Goal: Information Seeking & Learning: Understand process/instructions

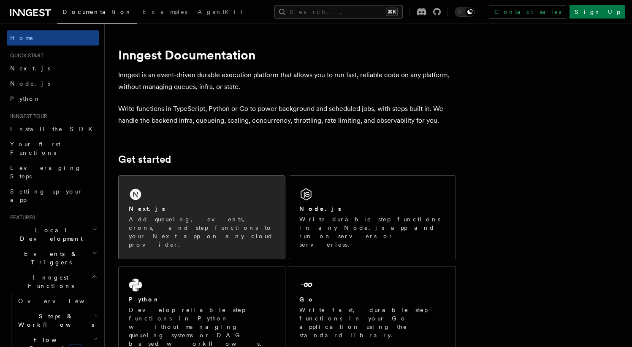
click at [200, 225] on p "Add queueing, events, crons, and step functions to your Next app on any cloud p…" at bounding box center [202, 232] width 146 height 34
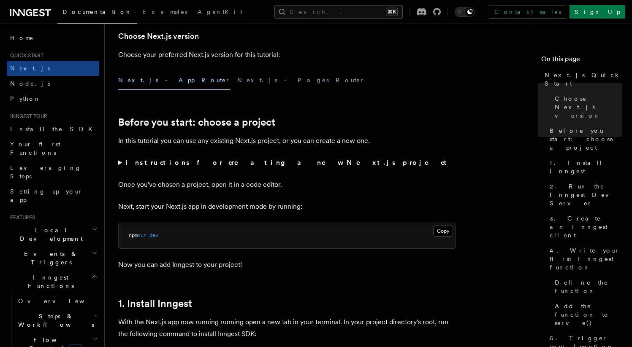
scroll to position [307, 0]
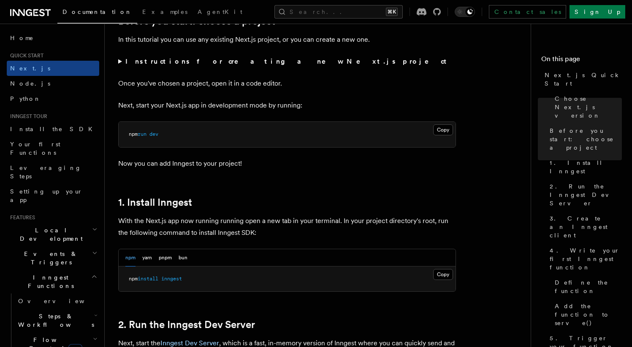
drag, startPoint x: 146, startPoint y: 281, endPoint x: 172, endPoint y: 268, distance: 29.3
click at [146, 280] on span "install" at bounding box center [148, 279] width 21 height 6
click at [167, 259] on button "pnpm" at bounding box center [165, 257] width 13 height 17
click at [153, 274] on pre "pnpm add inngest" at bounding box center [287, 279] width 337 height 25
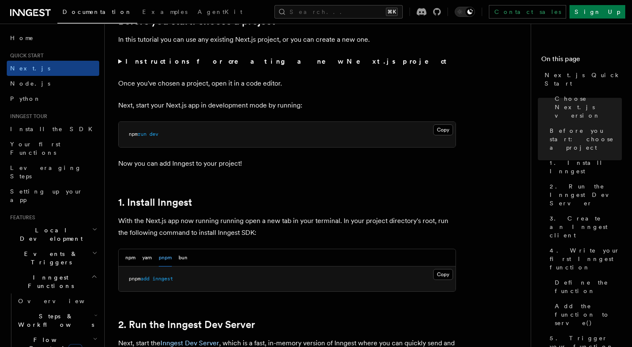
click at [165, 279] on span "inngest" at bounding box center [162, 279] width 21 height 6
copy article "pnpm add inngest"
click at [278, 279] on pre "pnpm add inngest" at bounding box center [287, 279] width 337 height 25
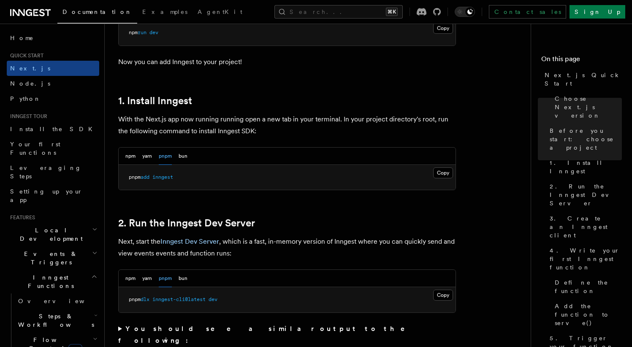
scroll to position [414, 0]
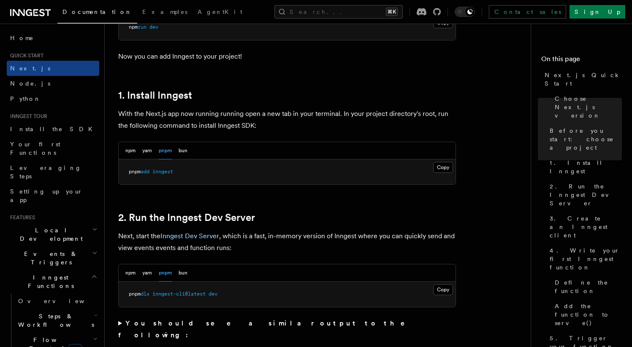
click at [132, 295] on span "pnpm" at bounding box center [135, 294] width 12 height 6
click at [215, 295] on span "dev" at bounding box center [212, 294] width 9 height 6
copy span "pnpm dlx inngest-cli@latest dev"
click at [283, 293] on pre "pnpm dlx inngest-cli@latest dev" at bounding box center [287, 294] width 337 height 25
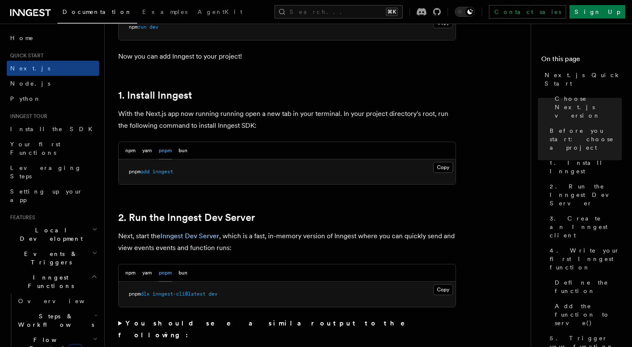
click at [250, 231] on p "Next, start the Inngest Dev Server , which is a fast, in-memory version of Inng…" at bounding box center [287, 242] width 338 height 24
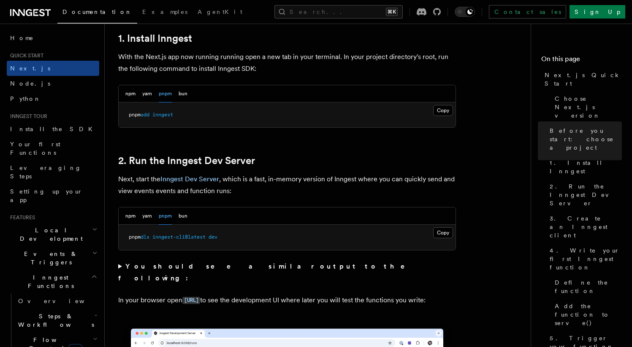
click at [291, 242] on pre "pnpm dlx inngest-cli@latest dev" at bounding box center [287, 237] width 337 height 25
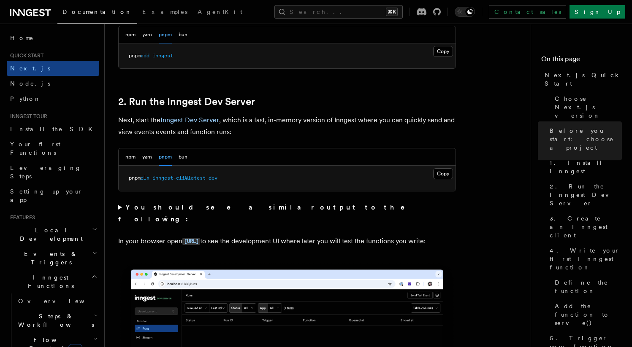
scroll to position [633, 0]
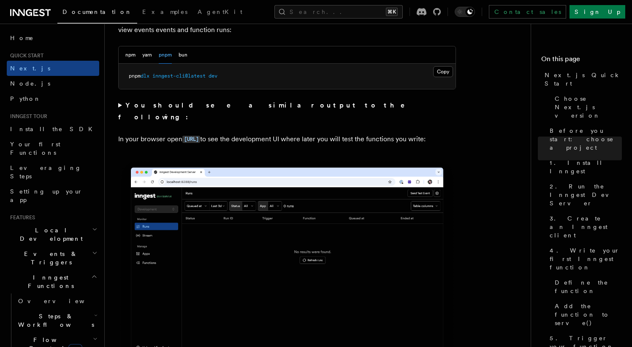
click at [312, 134] on p "In your browser open http://localhost:8288 to see the development UI where late…" at bounding box center [287, 139] width 338 height 12
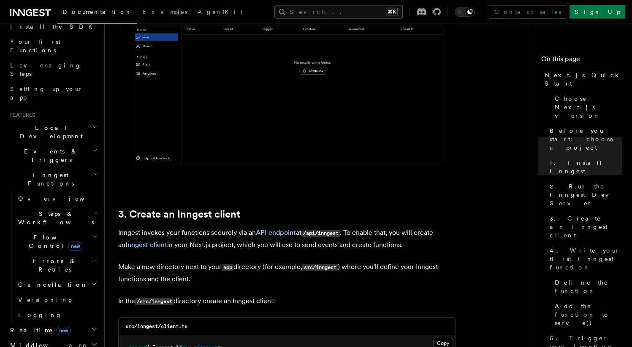
scroll to position [876, 0]
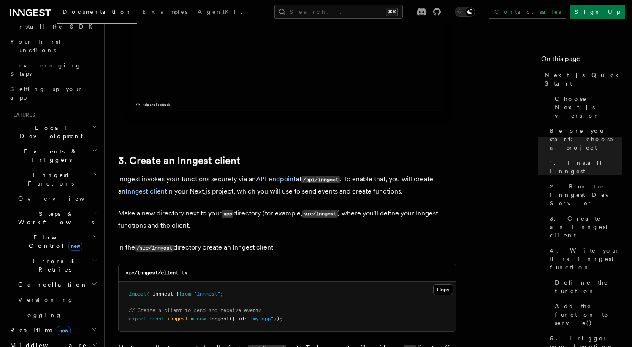
click at [330, 178] on code "/api/inngest" at bounding box center [320, 179] width 38 height 7
click at [425, 181] on p "Inngest invokes your functions securely via an API endpoint at /api/inngest . T…" at bounding box center [287, 185] width 338 height 24
click at [444, 292] on button "Copy Copied" at bounding box center [443, 289] width 20 height 11
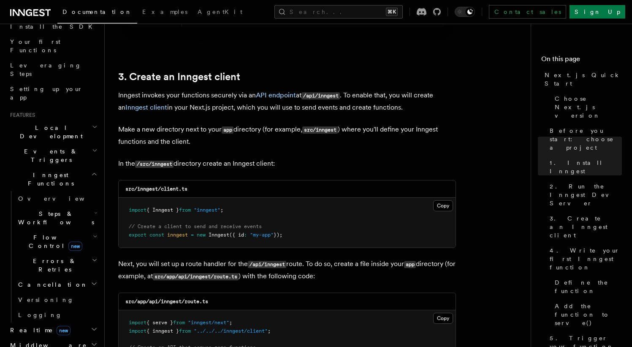
scroll to position [1053, 0]
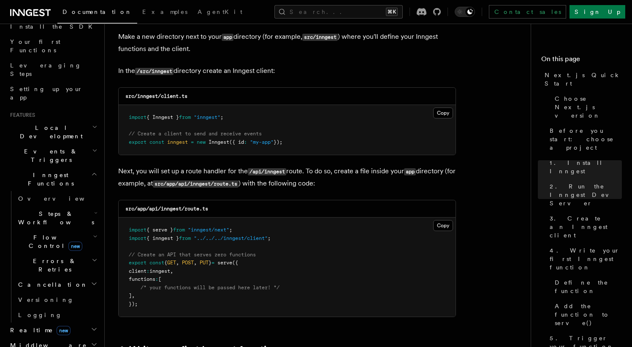
click at [261, 181] on p "Next, you will set up a route handler for the /api/inngest route. To do so, cre…" at bounding box center [287, 177] width 338 height 24
click at [434, 227] on button "Copy Copied" at bounding box center [443, 225] width 20 height 11
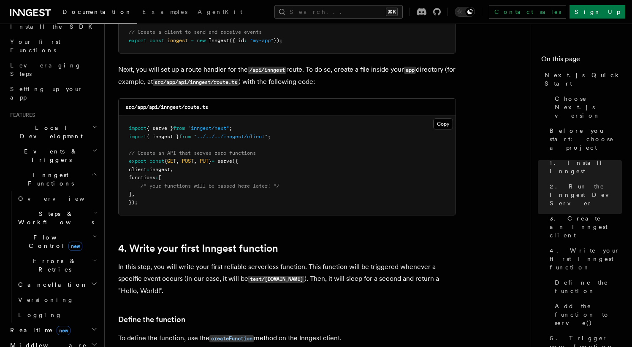
scroll to position [1228, 0]
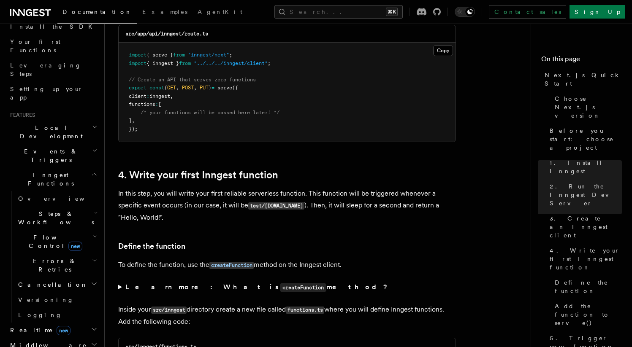
click at [237, 200] on p "In this step, you will write your first reliable serverless function. This func…" at bounding box center [287, 206] width 338 height 36
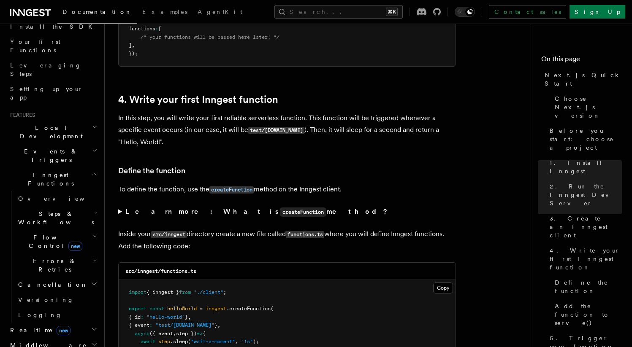
scroll to position [1314, 0]
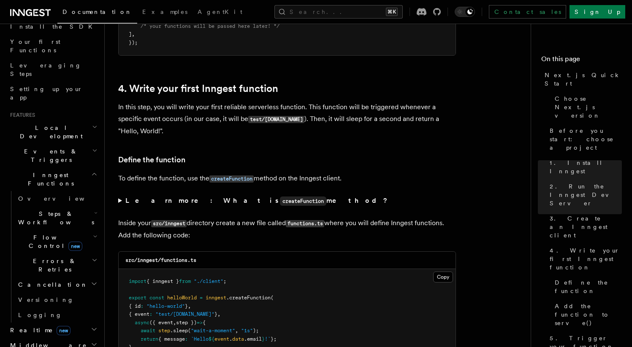
click at [433, 273] on pre "import { inngest } from "./client" ; export const helloWorld = inngest .createF…" at bounding box center [287, 318] width 337 height 99
click at [446, 281] on button "Copy Copied" at bounding box center [443, 277] width 20 height 11
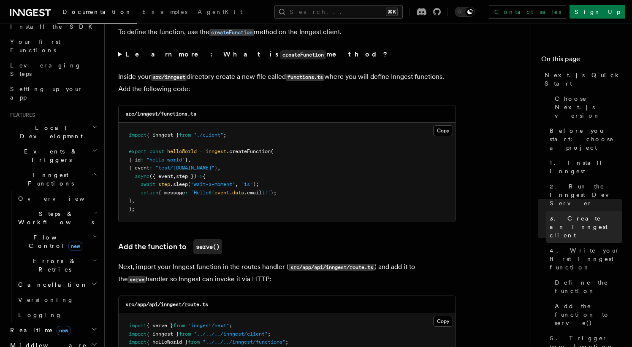
scroll to position [1516, 0]
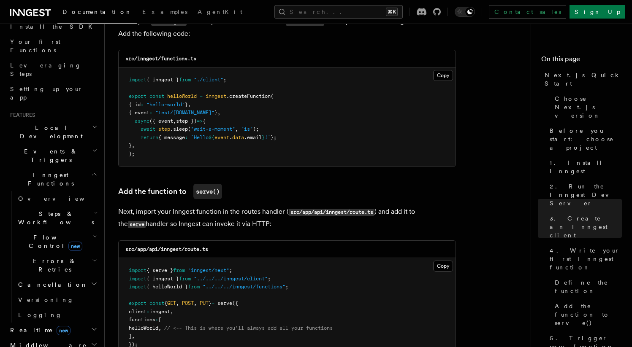
click at [178, 219] on p "Next, import your Inngest function in the routes handler ( src/app/api/inngest/…" at bounding box center [287, 218] width 338 height 24
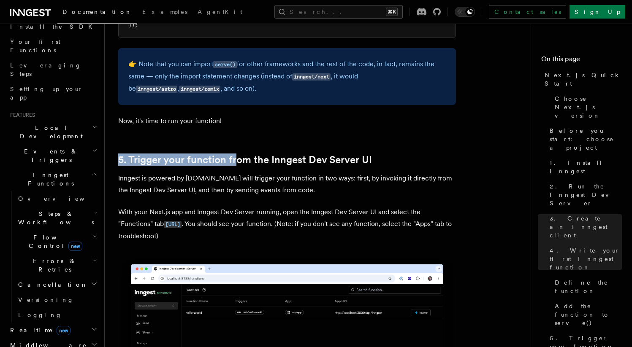
drag, startPoint x: 246, startPoint y: 169, endPoint x: 296, endPoint y: 189, distance: 54.3
click at [296, 189] on p "Inngest is powered by events.You will trigger your function in two ways: first,…" at bounding box center [287, 185] width 338 height 24
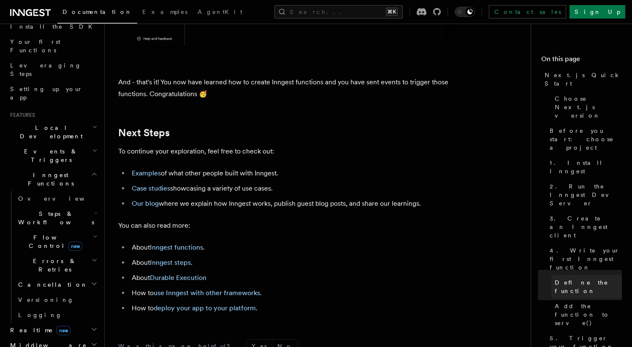
scroll to position [5342, 0]
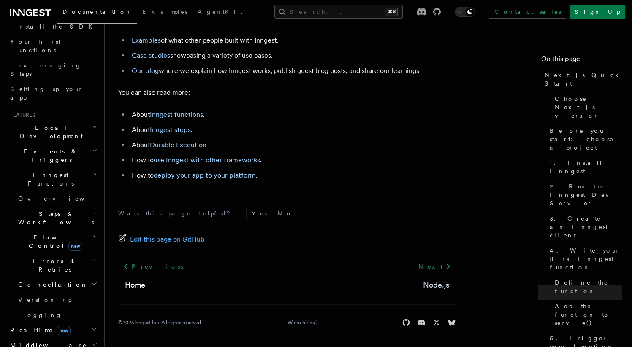
click at [435, 286] on link "Node.js" at bounding box center [436, 285] width 26 height 12
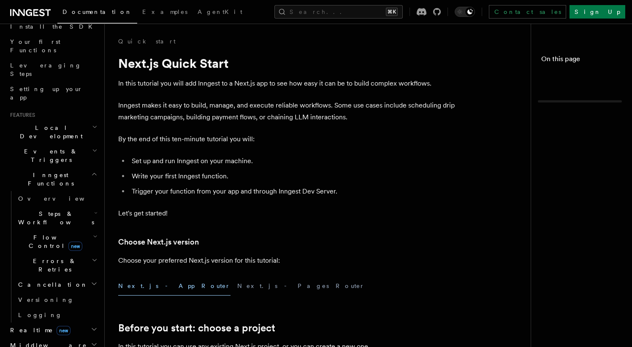
scroll to position [5342, 0]
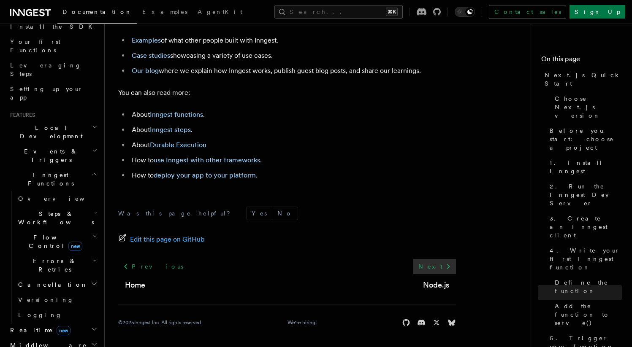
click at [442, 267] on link "Next" at bounding box center [434, 266] width 43 height 15
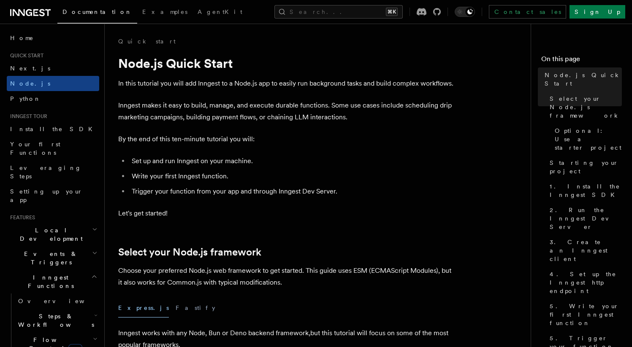
scroll to position [56, 0]
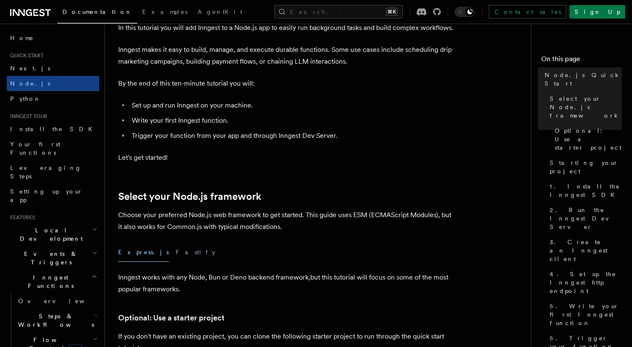
click at [91, 273] on icon "button" at bounding box center [94, 276] width 6 height 7
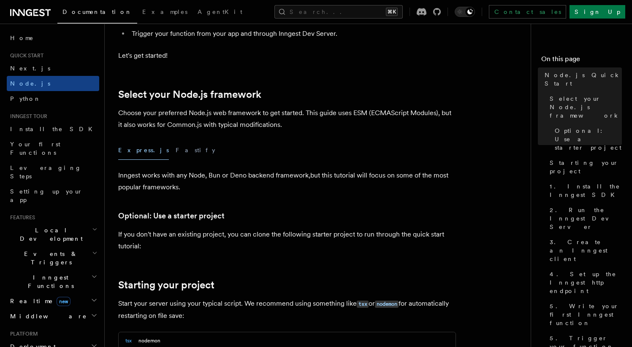
scroll to position [147, 0]
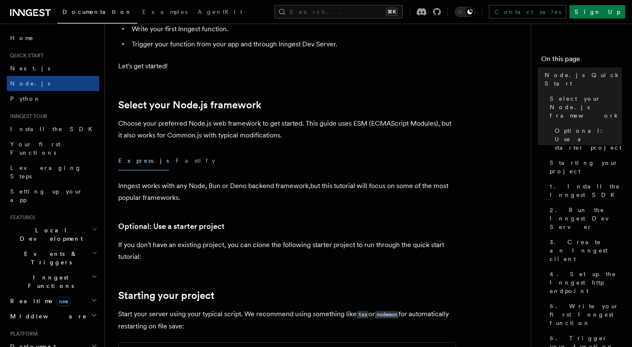
click at [65, 223] on h2 "Local Development" at bounding box center [53, 235] width 92 height 24
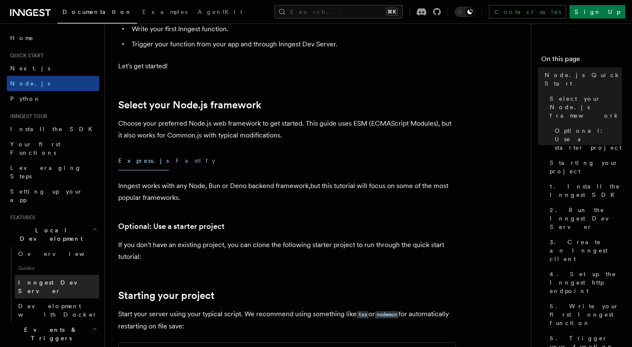
click at [73, 275] on link "Inngest Dev Server" at bounding box center [57, 287] width 84 height 24
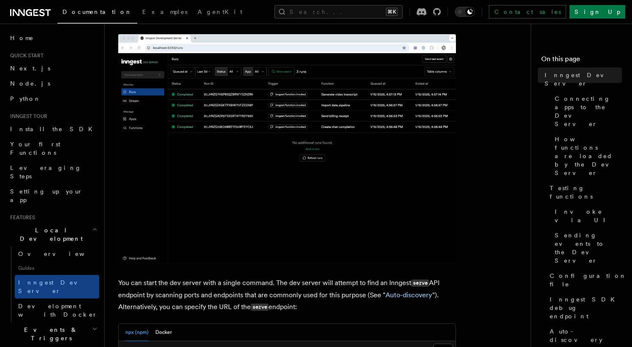
scroll to position [211, 0]
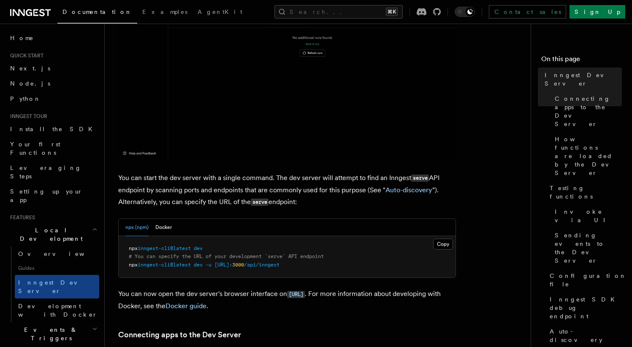
click at [182, 249] on span "inngest-cli@latest" at bounding box center [164, 249] width 53 height 6
click at [232, 249] on pre "npx inngest-cli@latest dev # You can specify the URL of your development `serve…" at bounding box center [287, 257] width 337 height 42
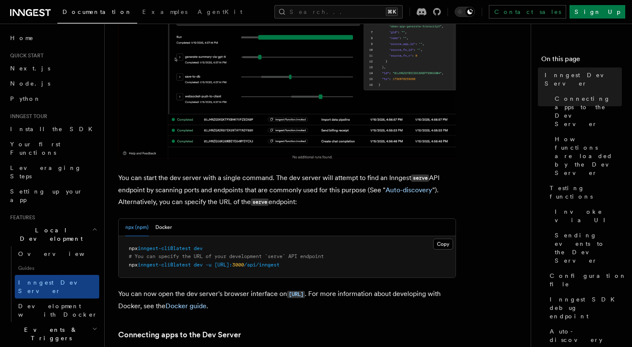
click at [222, 257] on span "# You can specify the URL of your development `serve` API endpoint" at bounding box center [226, 257] width 195 height 6
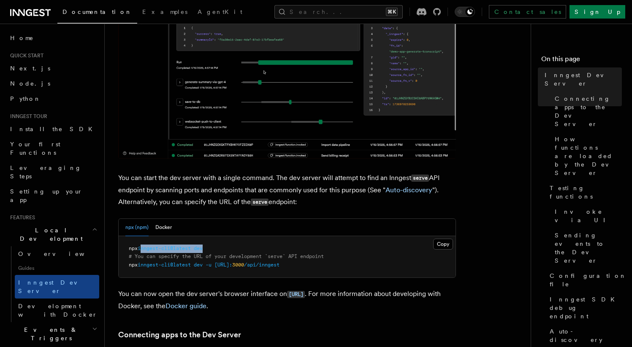
drag, startPoint x: 143, startPoint y: 250, endPoint x: 233, endPoint y: 249, distance: 89.9
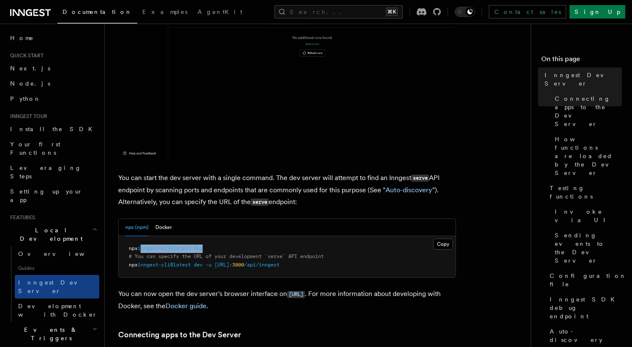
click at [233, 249] on pre "npx inngest-cli@latest dev # You can specify the URL of your development `serve…" at bounding box center [287, 257] width 337 height 42
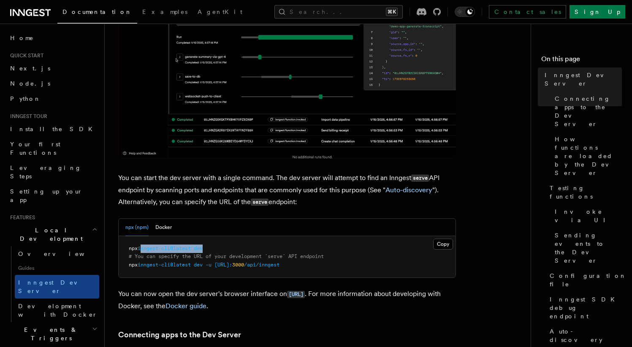
click at [233, 249] on pre "npx inngest-cli@latest dev # You can specify the URL of your development `serve…" at bounding box center [287, 257] width 337 height 42
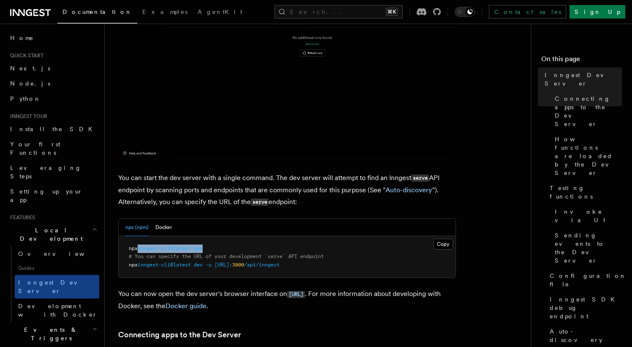
drag, startPoint x: 141, startPoint y: 250, endPoint x: 235, endPoint y: 252, distance: 95.0
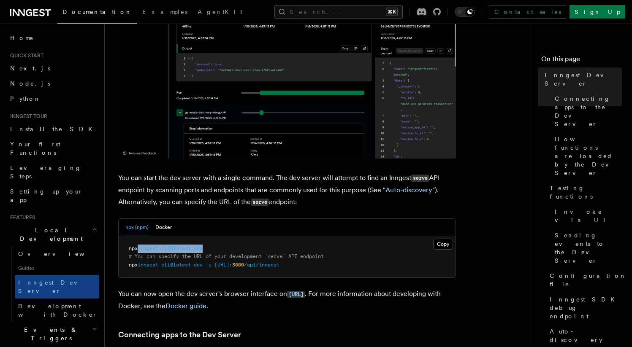
click at [235, 252] on pre "npx inngest-cli@latest dev # You can specify the URL of your development `serve…" at bounding box center [287, 257] width 337 height 42
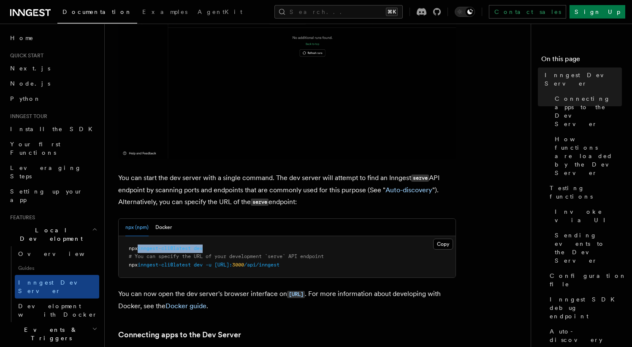
copy span "inngest-cli@latest dev"
click at [239, 250] on pre "npx inngest-cli@latest dev # You can specify the URL of your development `serve…" at bounding box center [287, 257] width 337 height 42
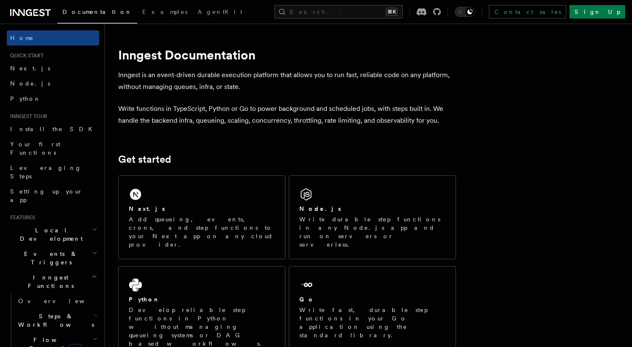
click at [67, 223] on h2 "Local Development" at bounding box center [53, 235] width 92 height 24
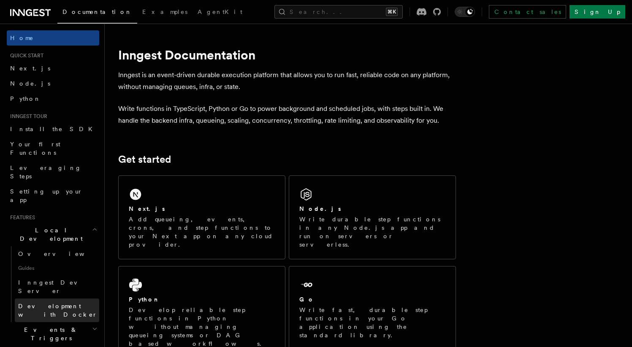
click at [54, 303] on span "Development with Docker" at bounding box center [57, 310] width 79 height 15
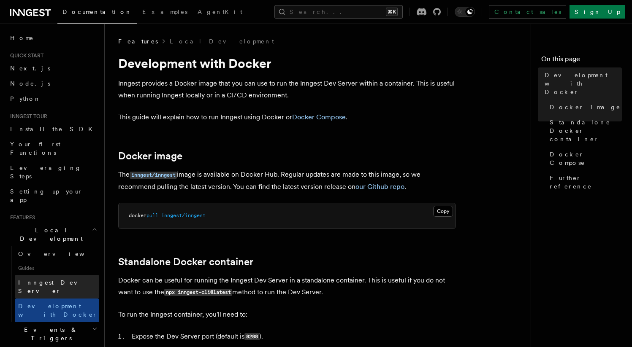
click at [50, 279] on span "Inngest Dev Server" at bounding box center [54, 286] width 72 height 15
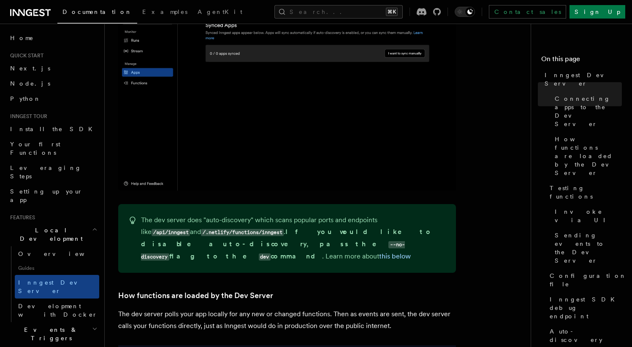
scroll to position [377, 0]
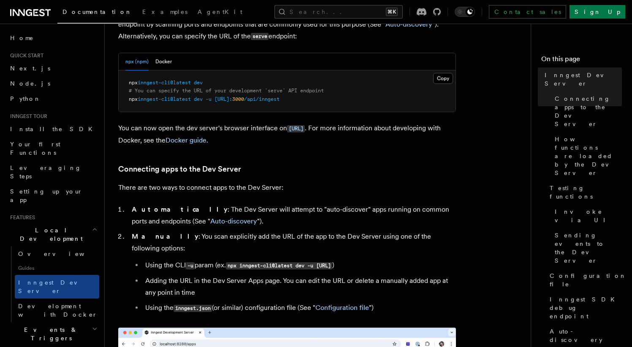
click at [132, 85] on span "npx" at bounding box center [133, 83] width 9 height 6
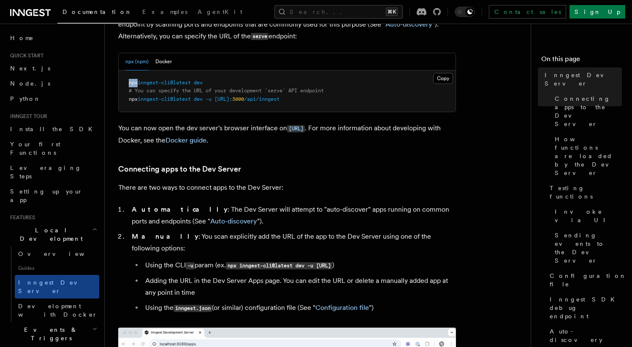
click at [132, 85] on span "npx" at bounding box center [133, 83] width 9 height 6
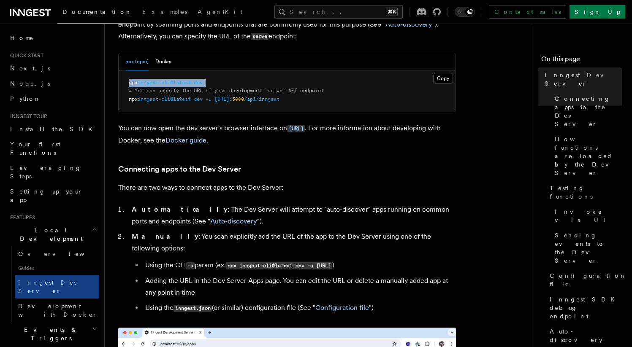
click at [208, 81] on pre "npx inngest-cli@latest dev # You can specify the URL of your development `serve…" at bounding box center [287, 91] width 337 height 42
copy code "npx inngest-cli@latest dev"
click at [235, 218] on li "Automatically : The Dev Server will attempt to "auto-discover" apps running on …" at bounding box center [292, 216] width 327 height 24
click at [220, 95] on pre "npx inngest-cli@latest dev # You can specify the URL of your development `serve…" at bounding box center [287, 91] width 337 height 42
click at [335, 95] on pre "npx inngest-cli@latest dev # You can specify the URL of your development `serve…" at bounding box center [287, 91] width 337 height 42
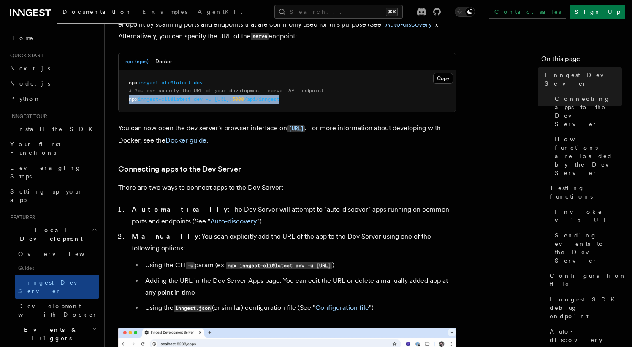
drag, startPoint x: 326, startPoint y: 99, endPoint x: 125, endPoint y: 103, distance: 200.5
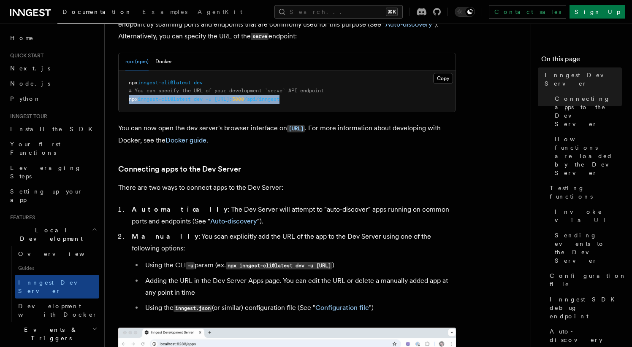
click at [125, 102] on pre "npx inngest-cli@latest dev # You can specify the URL of your development `serve…" at bounding box center [287, 91] width 337 height 42
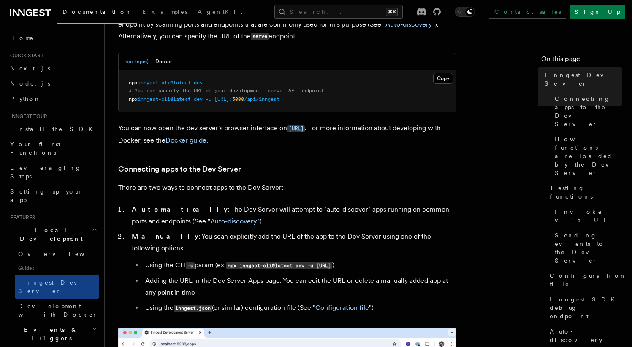
click at [184, 102] on span "inngest-cli@latest" at bounding box center [164, 99] width 53 height 6
click at [192, 94] on span "# You can specify the URL of your development `serve` API endpoint" at bounding box center [226, 91] width 195 height 6
click at [182, 107] on pre "npx inngest-cli@latest dev # You can specify the URL of your development `serve…" at bounding box center [287, 91] width 337 height 42
click at [158, 102] on span "inngest-cli@latest" at bounding box center [164, 99] width 53 height 6
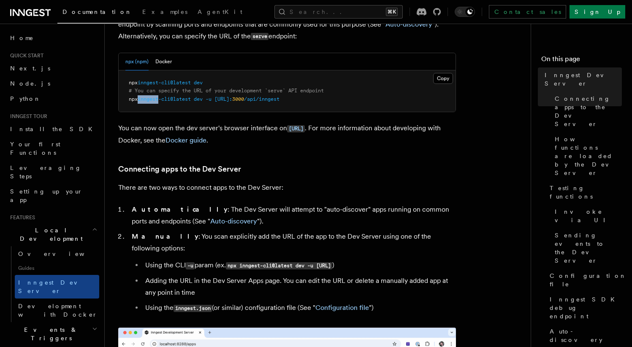
click at [158, 102] on span "inngest-cli@latest" at bounding box center [164, 99] width 53 height 6
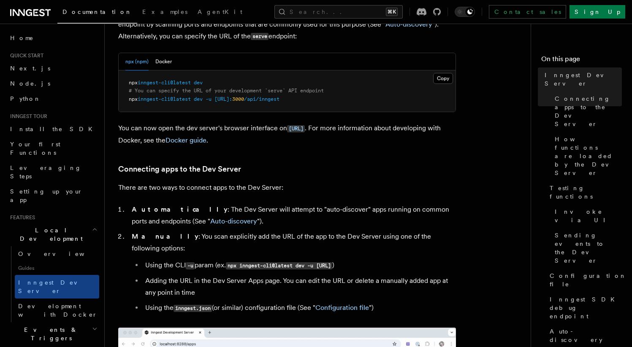
click at [165, 106] on pre "npx inngest-cli@latest dev # You can specify the URL of your development `serve…" at bounding box center [287, 91] width 337 height 42
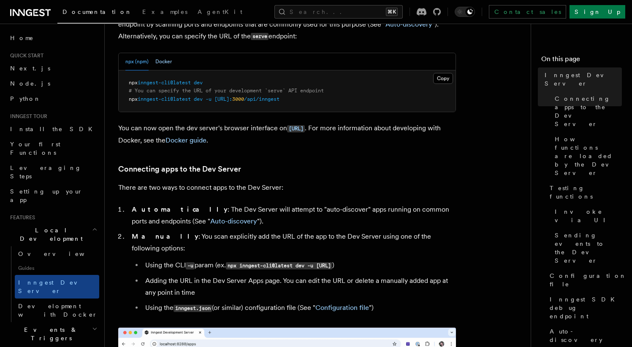
click at [165, 66] on button "Docker" at bounding box center [163, 61] width 16 height 17
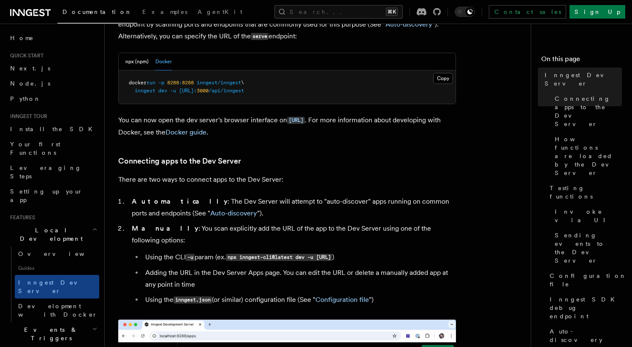
click at [153, 92] on span "inngest" at bounding box center [145, 91] width 21 height 6
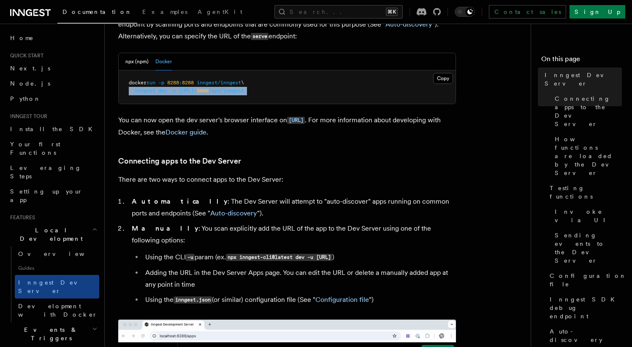
click at [153, 92] on span "inngest" at bounding box center [145, 91] width 21 height 6
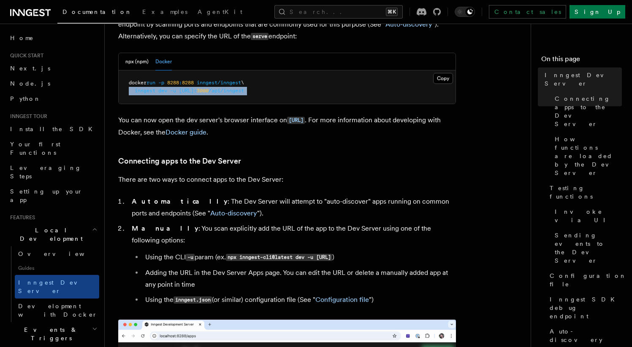
click at [197, 92] on span "http://host.docker.internal:" at bounding box center [188, 91] width 18 height 6
drag, startPoint x: 131, startPoint y: 84, endPoint x: 276, endPoint y: 92, distance: 145.0
click at [244, 92] on code "docker run -p 8288 : 8288 inngest/inngest \ inngest dev -u http://host.docker.i…" at bounding box center [186, 87] width 115 height 14
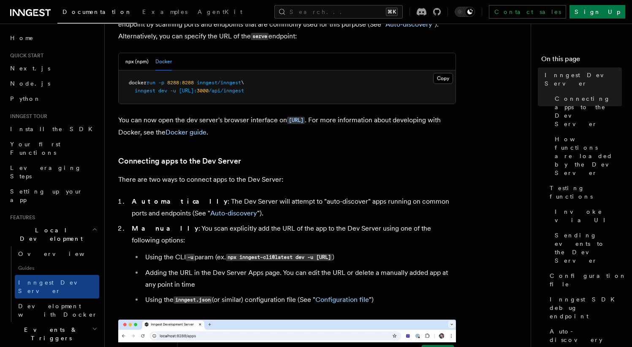
click at [244, 92] on span "/api/inngest" at bounding box center [225, 91] width 35 height 6
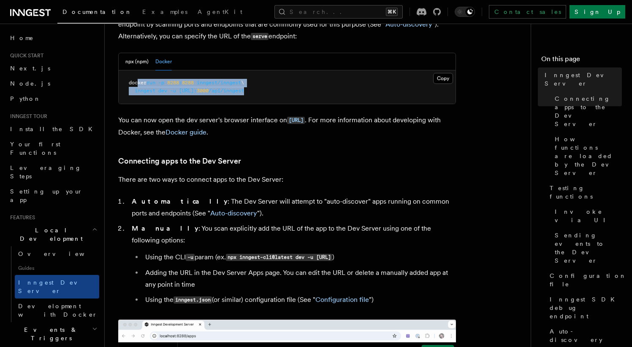
drag, startPoint x: 267, startPoint y: 87, endPoint x: 138, endPoint y: 81, distance: 128.8
click at [138, 81] on pre "docker run -p 8288 : 8288 inngest/inngest \ inngest dev -u http://host.docker.i…" at bounding box center [287, 86] width 337 height 33
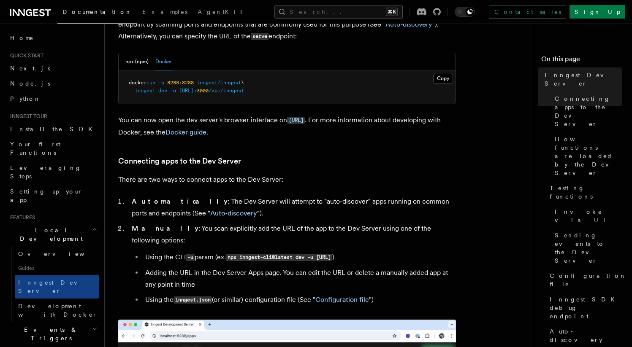
click at [202, 87] on pre "docker run -p 8288 : 8288 inngest/inngest \ inngest dev -u http://host.docker.i…" at bounding box center [287, 86] width 337 height 33
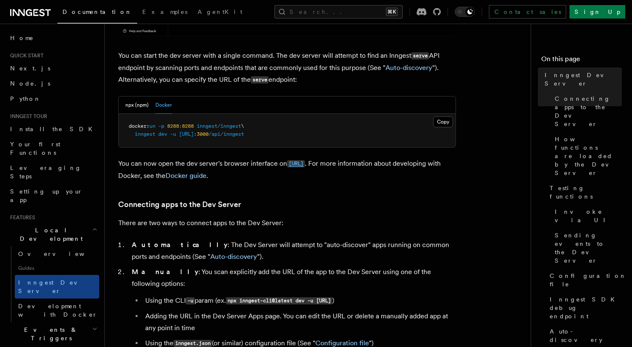
scroll to position [247, 0]
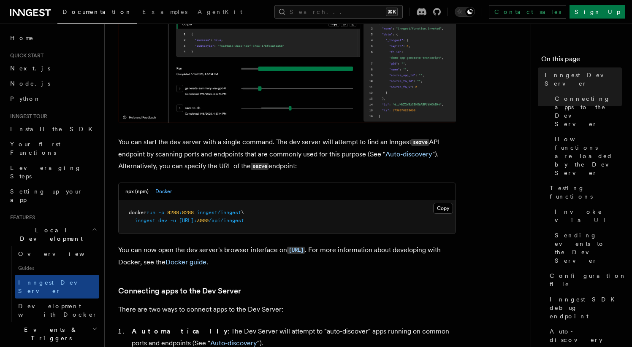
click at [153, 219] on span "inngest" at bounding box center [145, 221] width 21 height 6
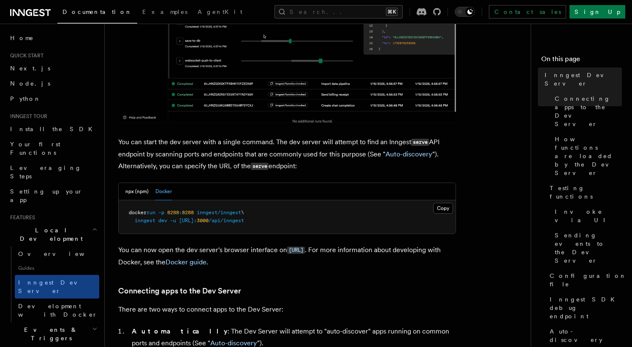
click at [127, 211] on pre "docker run -p 8288 : 8288 inngest/inngest \ inngest dev -u http://host.docker.i…" at bounding box center [287, 216] width 337 height 33
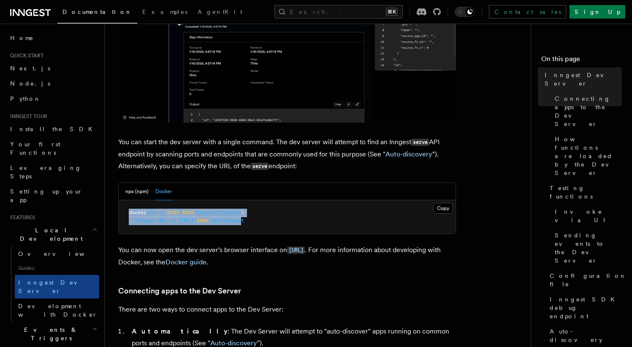
drag, startPoint x: 127, startPoint y: 213, endPoint x: 312, endPoint y: 220, distance: 185.4
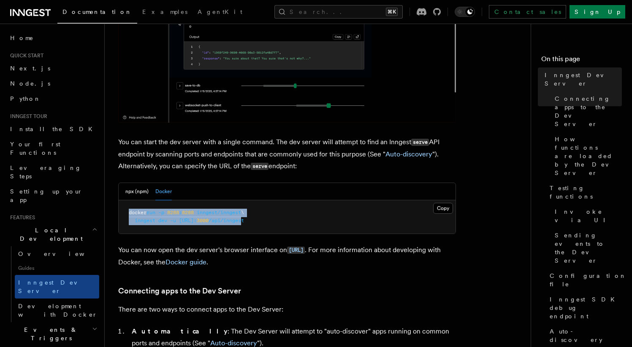
click at [312, 220] on pre "docker run -p 8288 : 8288 inngest/inngest \ inngest dev -u http://host.docker.i…" at bounding box center [287, 216] width 337 height 33
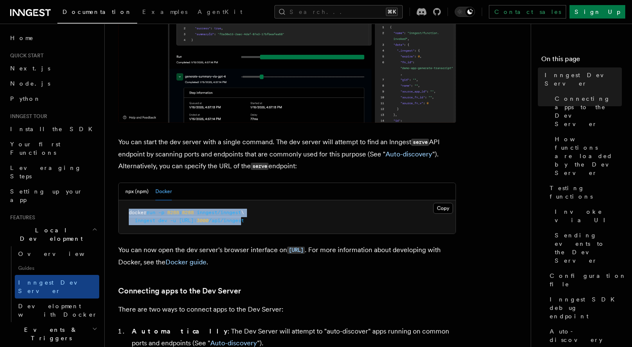
copy code "docker run -p 8288 : 8288 inngest/inngest \ inngest dev -u http://host.docker.i…"
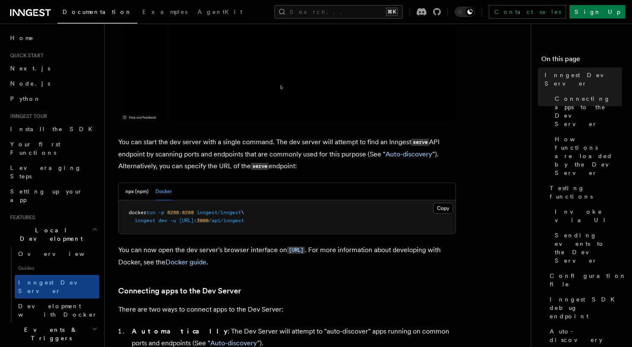
click at [325, 222] on pre "docker run -p 8288 : 8288 inngest/inngest \ inngest dev -u http://host.docker.i…" at bounding box center [287, 216] width 337 height 33
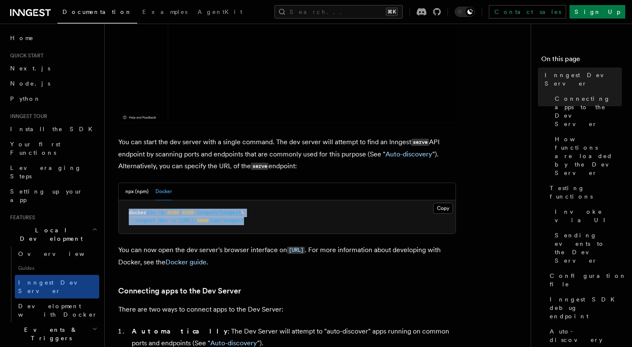
drag, startPoint x: 161, startPoint y: 219, endPoint x: 113, endPoint y: 214, distance: 48.3
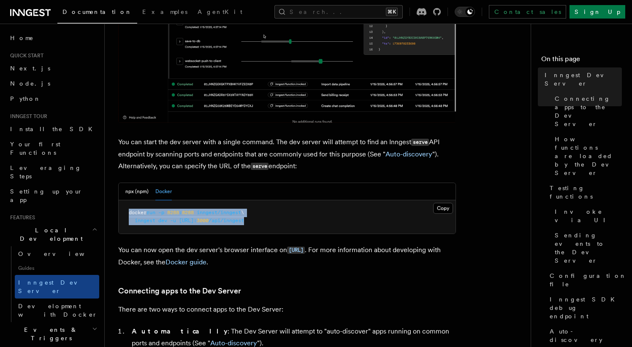
copy code "docker run -p 8288 : 8288 inngest/inngest \ inngest dev -u http://host.docker.i…"
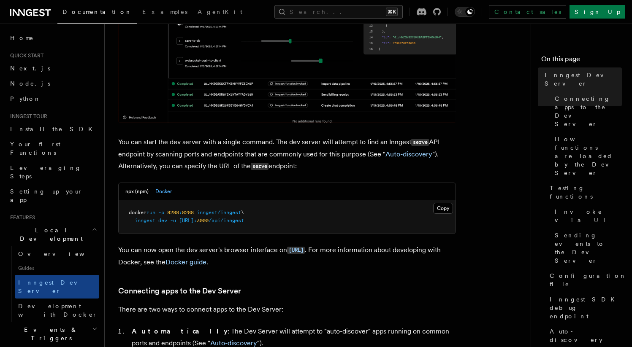
drag, startPoint x: 306, startPoint y: 216, endPoint x: 540, endPoint y: 204, distance: 233.7
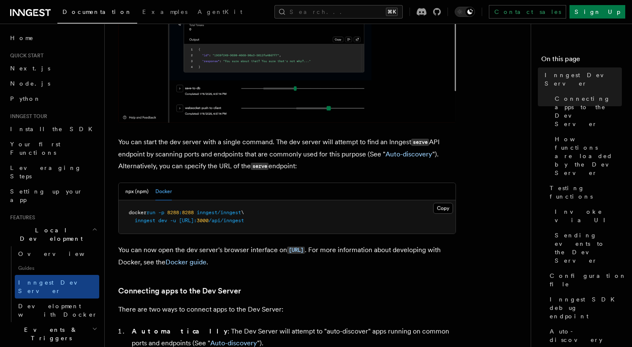
click at [306, 216] on pre "docker run -p 8288 : 8288 inngest/inngest \ inngest dev -u http://host.docker.i…" at bounding box center [287, 216] width 337 height 33
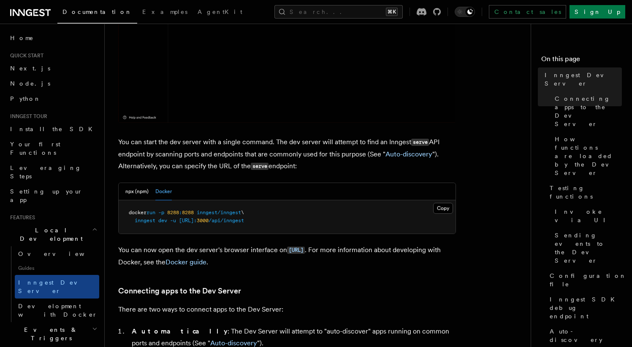
click at [271, 216] on pre "docker run -p 8288 : 8288 inngest/inngest \ inngest dev -u http://host.docker.i…" at bounding box center [287, 216] width 337 height 33
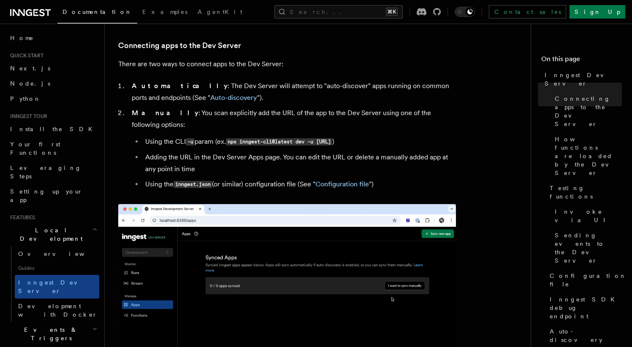
scroll to position [319, 0]
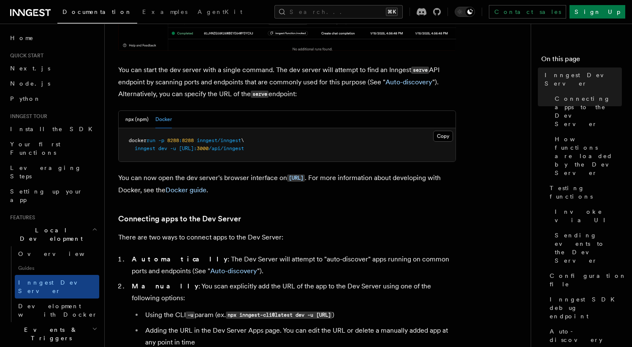
click at [291, 172] on p "You can now open the dev server's browser interface on http://localhost:8288 . …" at bounding box center [287, 184] width 338 height 24
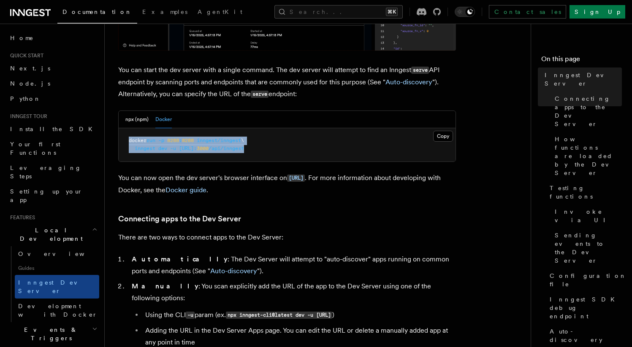
drag, startPoint x: 330, startPoint y: 152, endPoint x: 127, endPoint y: 139, distance: 203.8
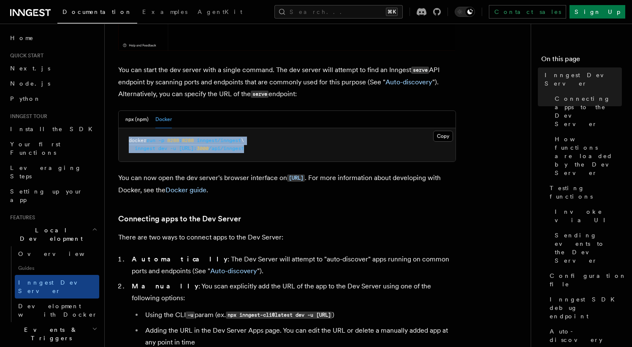
click at [127, 139] on pre "docker run -p 8288 : 8288 inngest/inngest \ inngest dev -u http://host.docker.i…" at bounding box center [287, 144] width 337 height 33
copy code "docker run -p 8288 : 8288 inngest/inngest \ inngest dev -u http://host.docker.i…"
click at [316, 80] on p "You can start the dev server with a single command. The dev server will attempt…" at bounding box center [287, 82] width 338 height 36
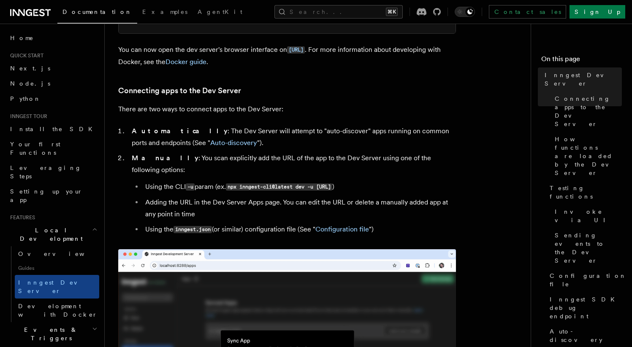
scroll to position [453, 0]
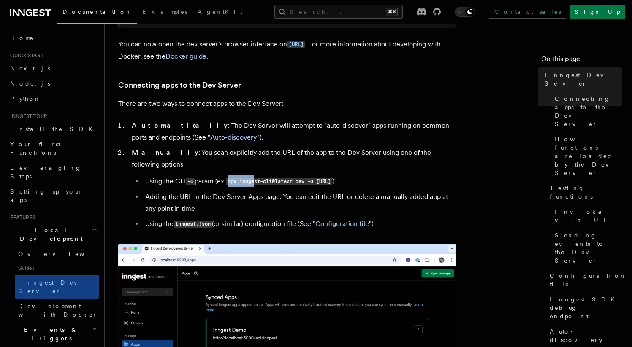
drag, startPoint x: 232, startPoint y: 168, endPoint x: 336, endPoint y: 183, distance: 104.9
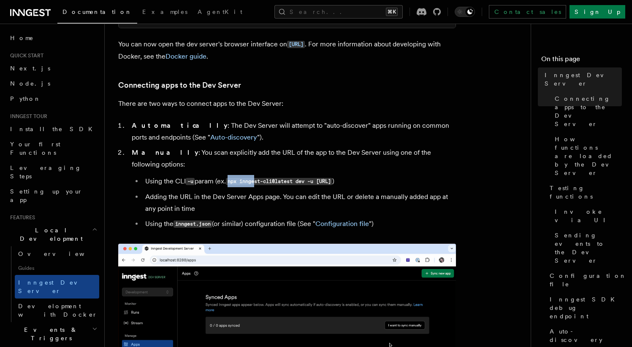
click at [275, 178] on ul "Using the CLI -u param (ex. npx inngest-cli@latest dev -u http://localhost:3000…" at bounding box center [294, 203] width 324 height 55
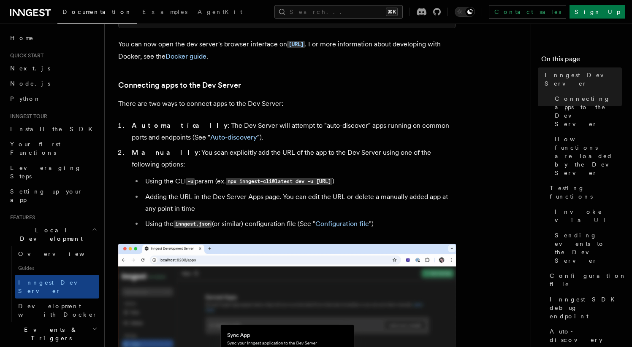
drag, startPoint x: 370, startPoint y: 183, endPoint x: 357, endPoint y: 183, distance: 12.2
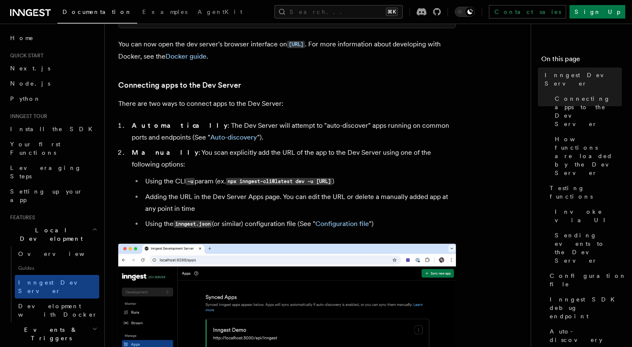
click at [369, 191] on li "Adding the URL in the Dev Server Apps page. You can edit the URL or delete a ma…" at bounding box center [299, 203] width 313 height 24
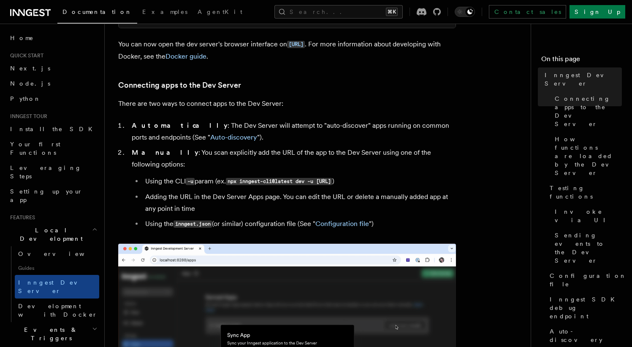
click at [332, 178] on code "npx inngest-cli@latest dev -u [URL]" at bounding box center [279, 181] width 106 height 7
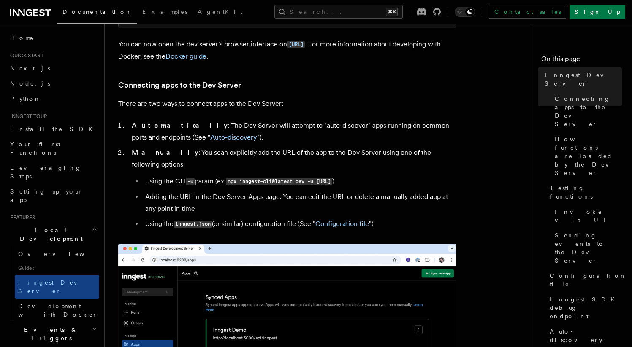
click at [332, 178] on code "npx inngest-cli@latest dev -u [URL]" at bounding box center [279, 181] width 106 height 7
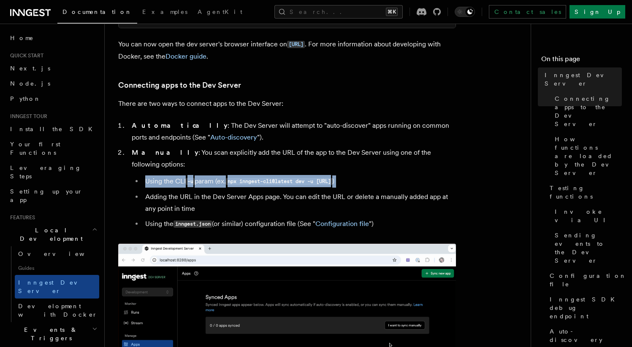
click at [332, 178] on code "npx inngest-cli@latest dev -u [URL]" at bounding box center [279, 181] width 106 height 7
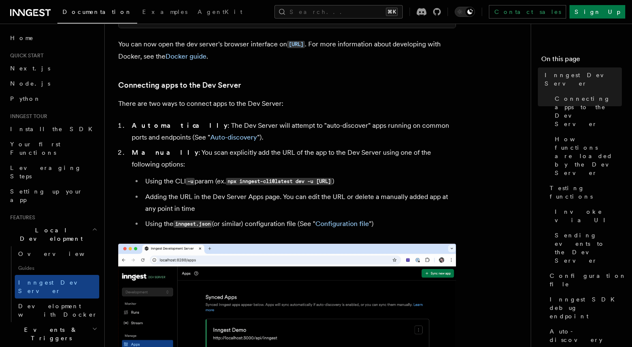
click at [333, 191] on li "Adding the URL in the Dev Server Apps page. You can edit the URL or delete a ma…" at bounding box center [299, 203] width 313 height 24
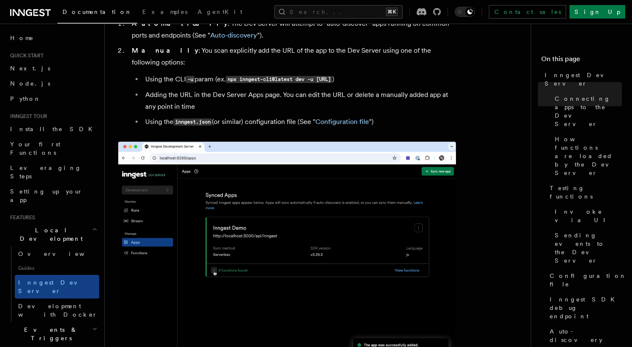
scroll to position [395, 0]
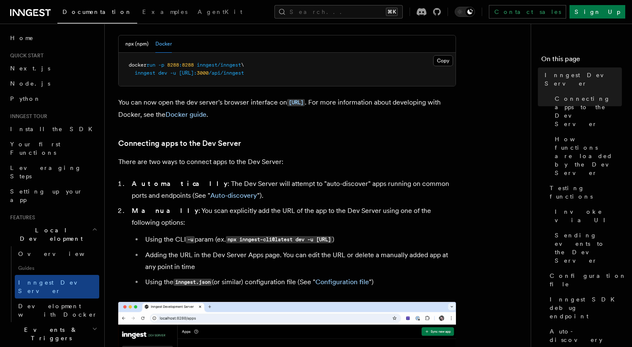
click at [281, 139] on h3 "Connecting apps to the Dev Server" at bounding box center [287, 144] width 338 height 12
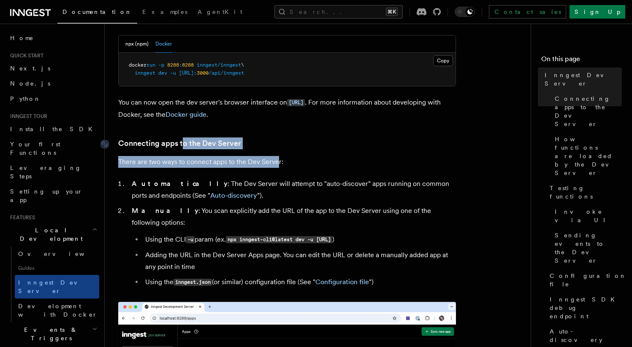
drag, startPoint x: 278, startPoint y: 167, endPoint x: 181, endPoint y: 145, distance: 98.7
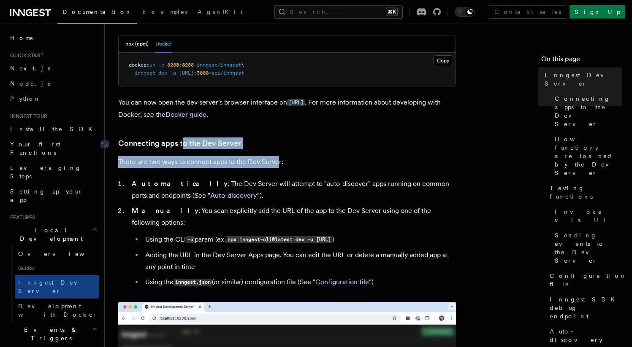
click at [182, 146] on link "Connecting apps to the Dev Server" at bounding box center [179, 144] width 123 height 12
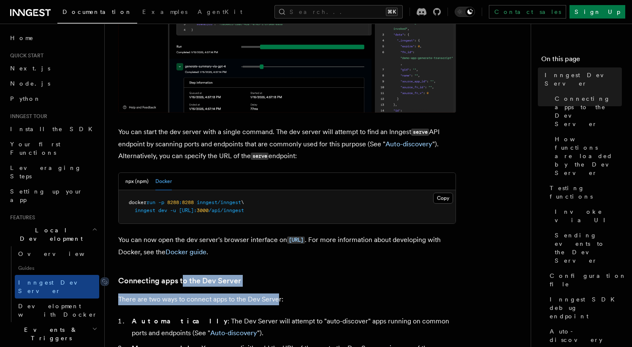
scroll to position [121, 0]
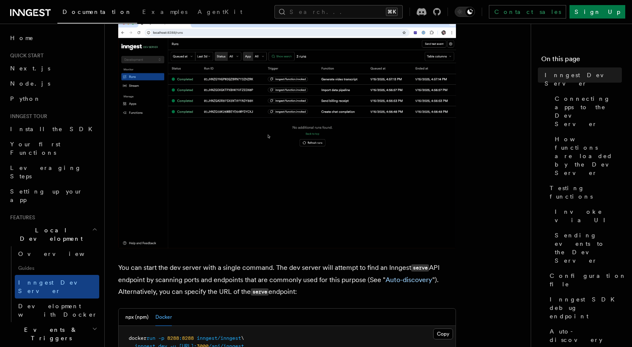
click at [330, 276] on p "You can start the dev server with a single command. The dev server will attempt…" at bounding box center [287, 280] width 338 height 36
